Goal: Book appointment/travel/reservation

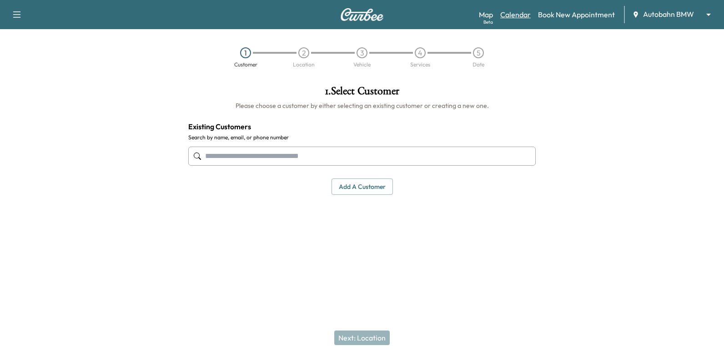
click at [525, 18] on link "Calendar" at bounding box center [516, 14] width 30 height 11
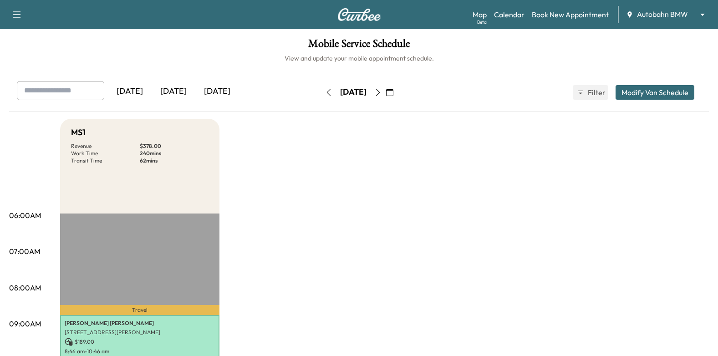
click at [381, 93] on icon "button" at bounding box center [377, 92] width 7 height 7
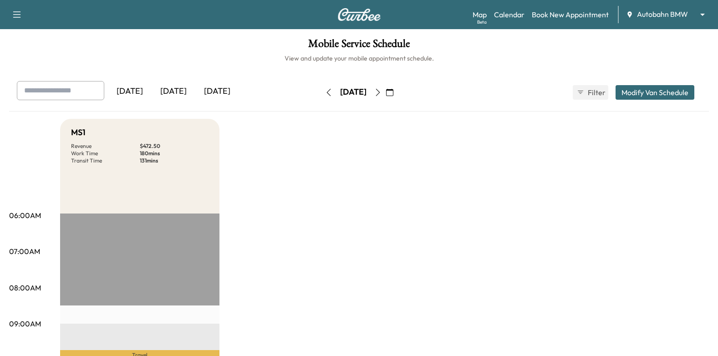
click at [325, 93] on icon "button" at bounding box center [328, 92] width 7 height 7
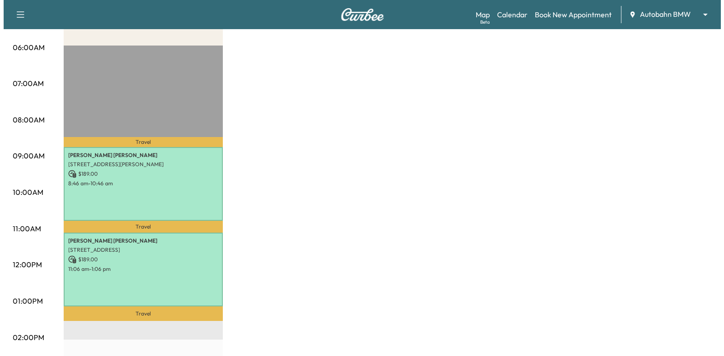
scroll to position [228, 0]
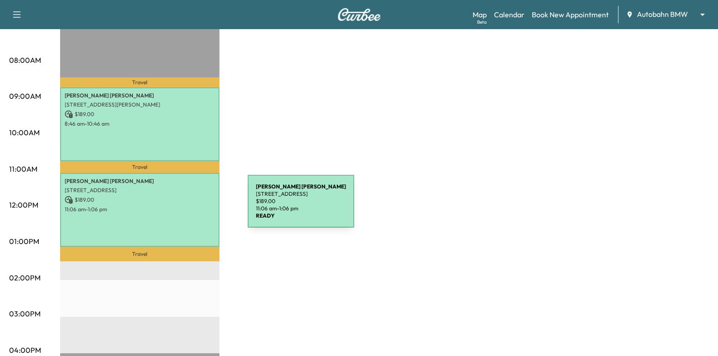
click at [172, 206] on p "11:06 am - 1:06 pm" at bounding box center [140, 209] width 150 height 7
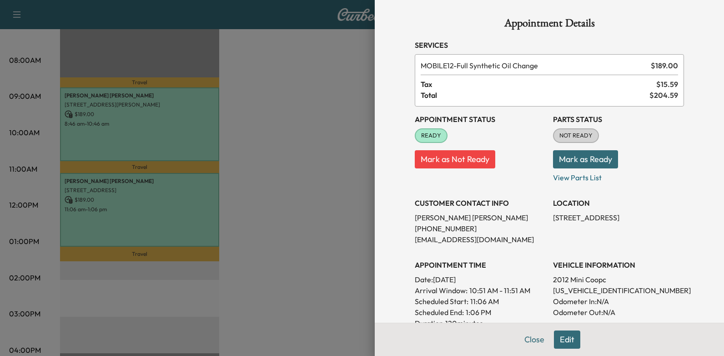
scroll to position [0, 0]
click at [563, 339] on div "Appointment Details Services MOBILE12 - Full Synthetic Oil Change $ 189.00 Tax …" at bounding box center [549, 284] width 291 height 569
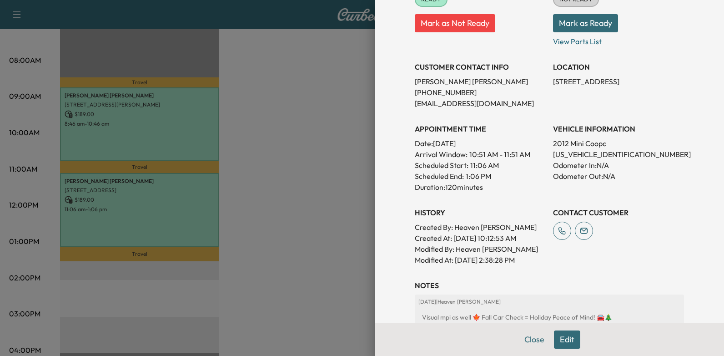
click at [567, 341] on button "Edit" at bounding box center [567, 339] width 26 height 18
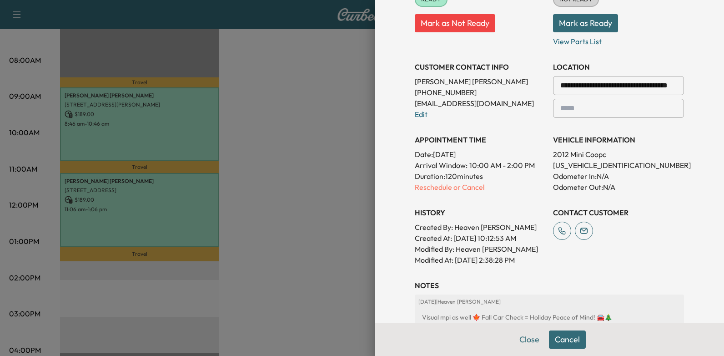
click at [460, 188] on p "Reschedule or Cancel" at bounding box center [480, 187] width 131 height 11
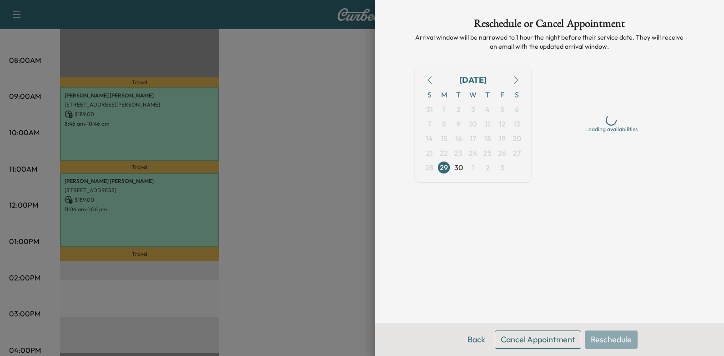
click at [520, 79] on icon "button" at bounding box center [516, 79] width 7 height 7
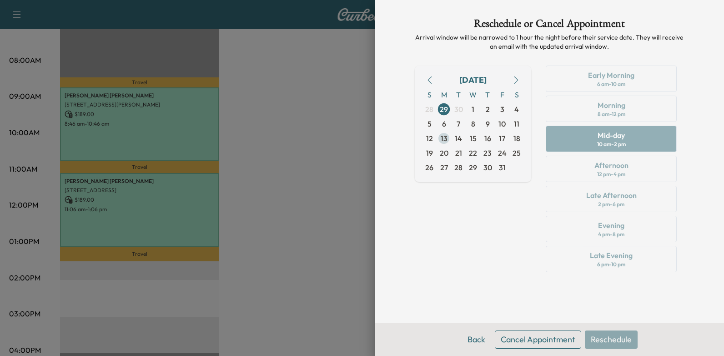
click at [447, 142] on span "13" at bounding box center [444, 138] width 7 height 11
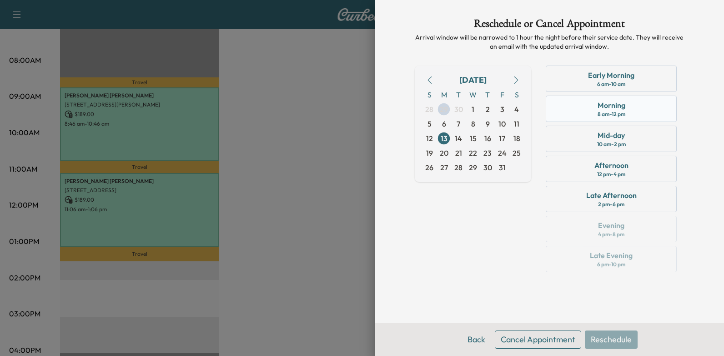
click at [618, 101] on div "Morning" at bounding box center [612, 105] width 28 height 11
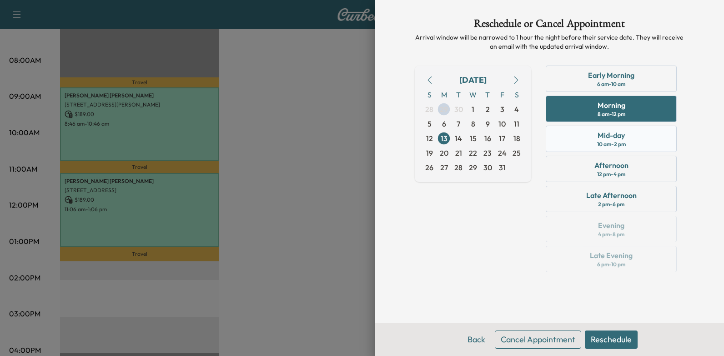
click at [653, 136] on div "Mid-day 10 am - 2 pm" at bounding box center [611, 139] width 131 height 26
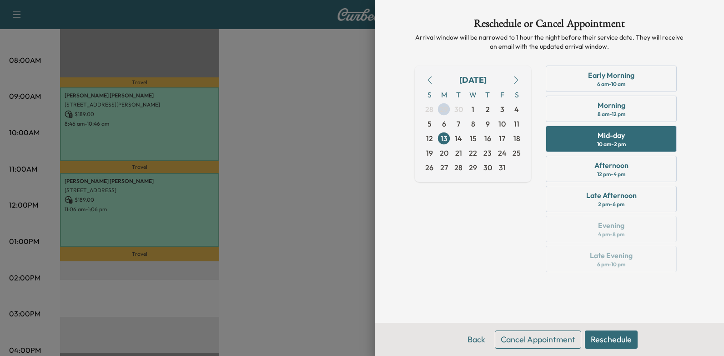
click at [606, 342] on button "Reschedule" at bounding box center [611, 339] width 53 height 18
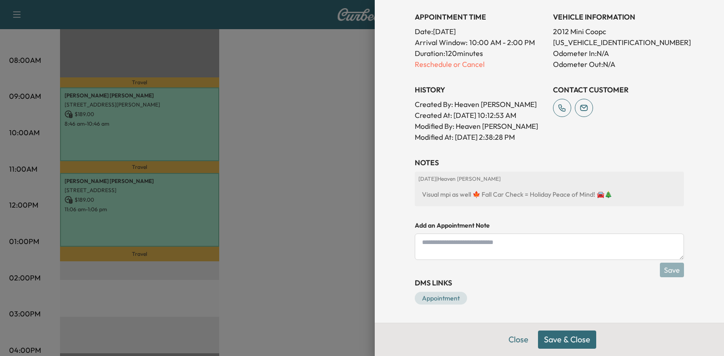
click at [571, 340] on button "Save & Close" at bounding box center [567, 339] width 58 height 18
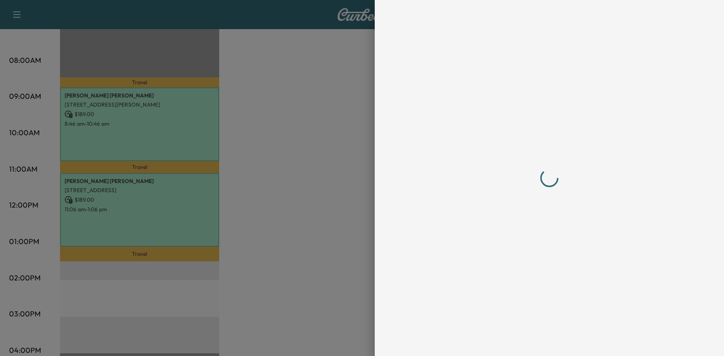
drag, startPoint x: 521, startPoint y: 339, endPoint x: 495, endPoint y: 329, distance: 28.1
click at [521, 339] on div at bounding box center [549, 178] width 291 height 356
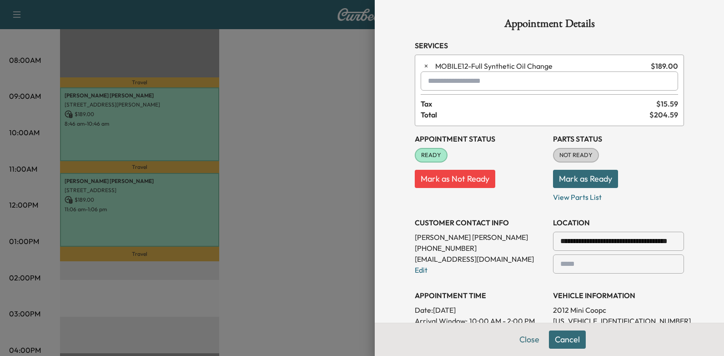
drag, startPoint x: 261, startPoint y: 95, endPoint x: 268, endPoint y: 91, distance: 8.1
click at [263, 94] on div at bounding box center [362, 178] width 724 height 356
